Goal: Feedback & Contribution: Submit feedback/report problem

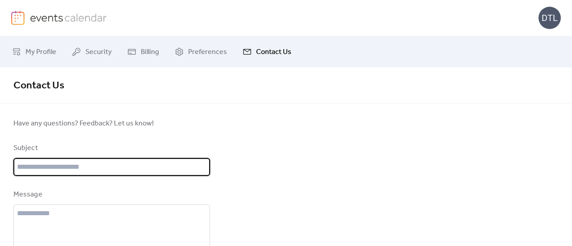
scroll to position [0, 0]
click at [34, 53] on span "My Profile" at bounding box center [40, 52] width 31 height 11
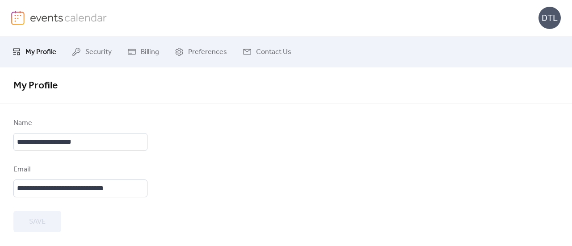
click at [48, 17] on img at bounding box center [68, 17] width 77 height 13
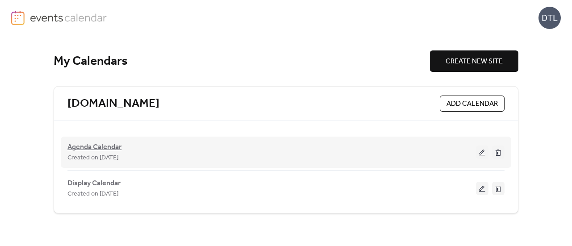
click at [106, 149] on span "Agenda Calendar" at bounding box center [94, 147] width 54 height 11
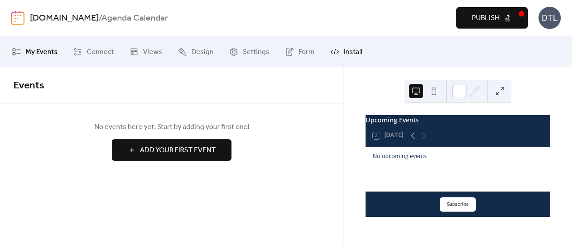
click at [345, 48] on span "Install" at bounding box center [353, 52] width 18 height 11
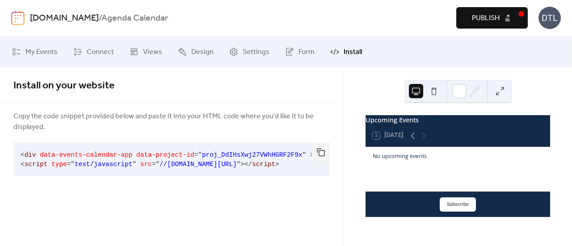
click at [468, 13] on button "Publish" at bounding box center [492, 17] width 72 height 21
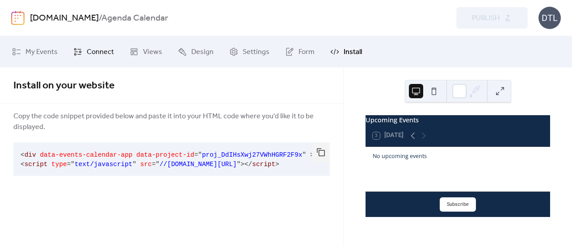
click at [105, 52] on span "Connect" at bounding box center [100, 52] width 27 height 11
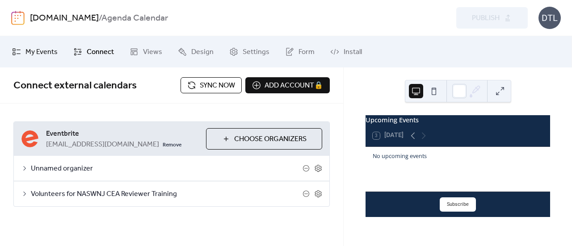
click at [39, 55] on span "My Events" at bounding box center [41, 52] width 32 height 11
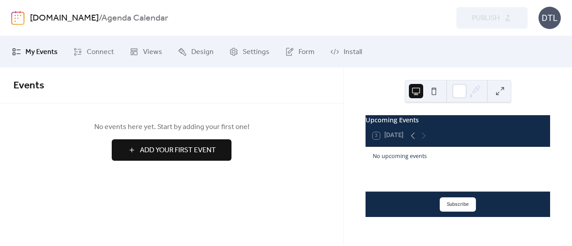
click at [48, 15] on link "[DOMAIN_NAME]" at bounding box center [64, 18] width 69 height 17
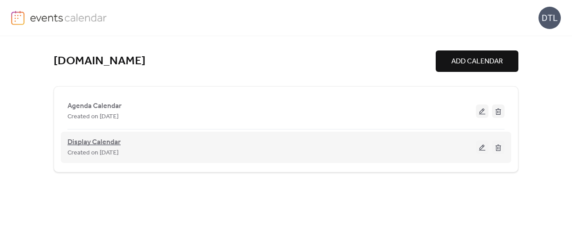
click at [93, 146] on span "Display Calendar" at bounding box center [93, 142] width 53 height 11
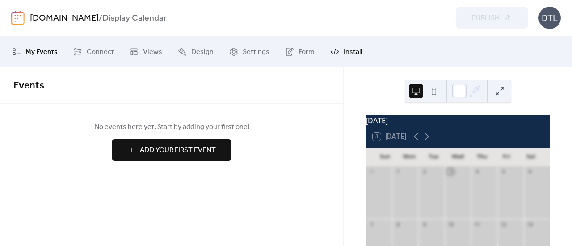
click at [344, 50] on span "Install" at bounding box center [353, 52] width 18 height 11
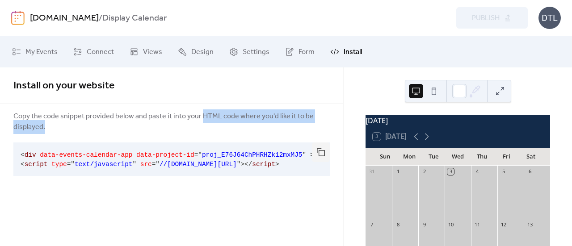
drag, startPoint x: 198, startPoint y: 115, endPoint x: 234, endPoint y: 123, distance: 37.0
click at [234, 123] on span "Copy the code snippet provided below and paste it into your HTML code where you…" at bounding box center [171, 121] width 316 height 21
copy span "HTML code where you'd like it to be displayed."
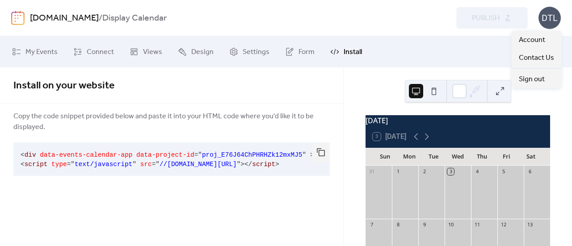
click at [549, 18] on div "DTL" at bounding box center [550, 18] width 22 height 22
click at [526, 53] on span "Contact Us" at bounding box center [536, 58] width 35 height 11
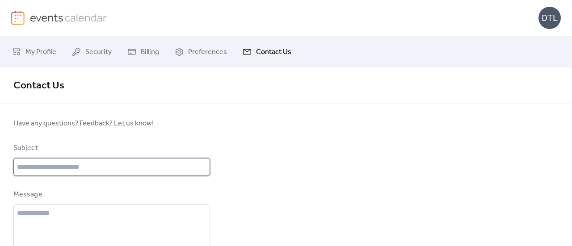
click at [157, 164] on input "text" at bounding box center [111, 167] width 197 height 18
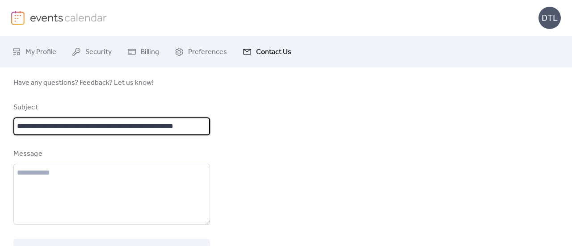
scroll to position [44, 0]
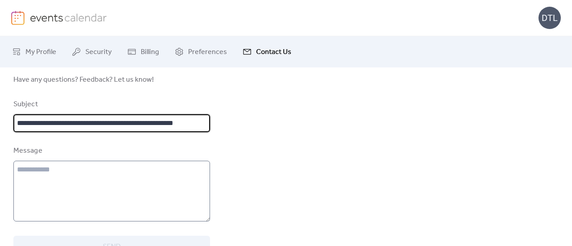
type input "**********"
click at [84, 172] on textarea at bounding box center [111, 191] width 197 height 61
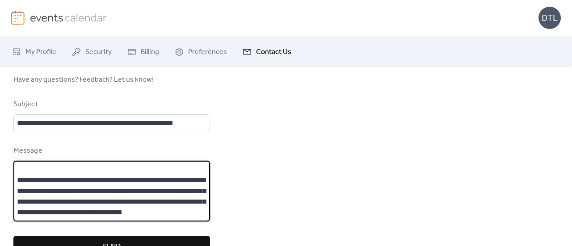
scroll to position [21, 0]
type textarea "**********"
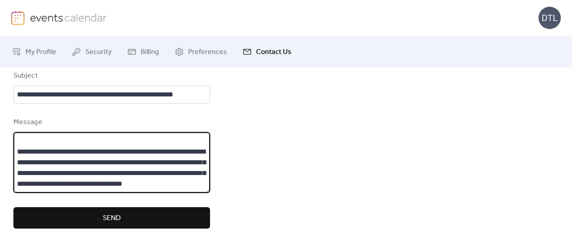
click at [175, 213] on button "Send" at bounding box center [111, 217] width 197 height 21
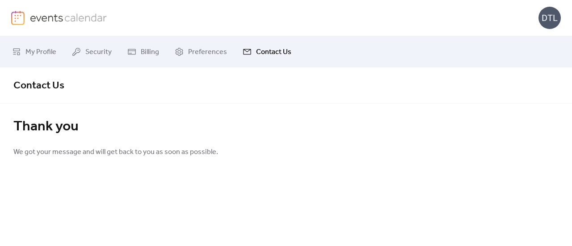
scroll to position [0, 0]
click at [194, 51] on span "Preferences" at bounding box center [207, 52] width 39 height 11
